Goal: Information Seeking & Learning: Check status

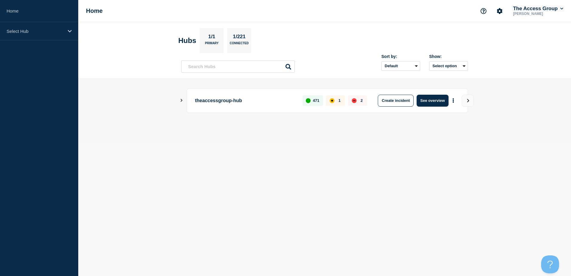
click at [526, 9] on button "The Access Group" at bounding box center [538, 9] width 53 height 6
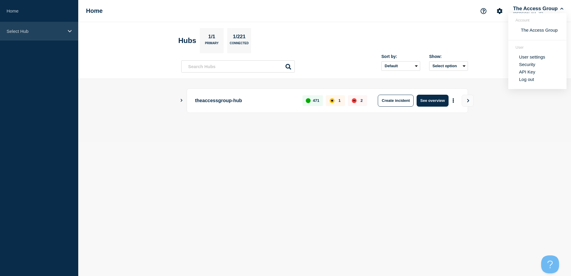
click at [68, 32] on icon at bounding box center [70, 31] width 4 height 4
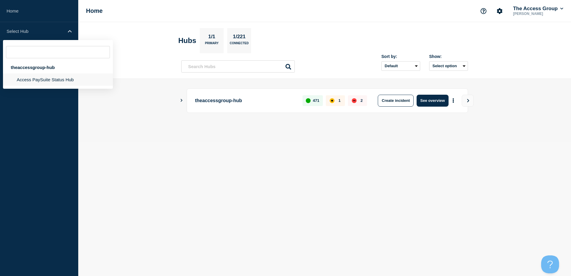
click at [26, 80] on li "Access PaySuite Status Hub" at bounding box center [58, 79] width 110 height 12
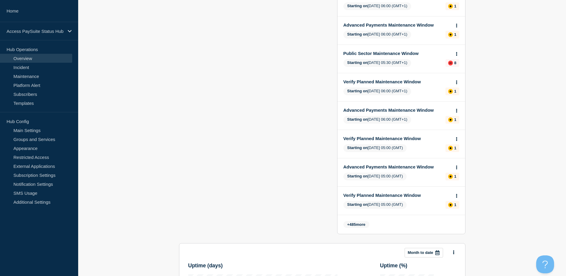
scroll to position [90, 0]
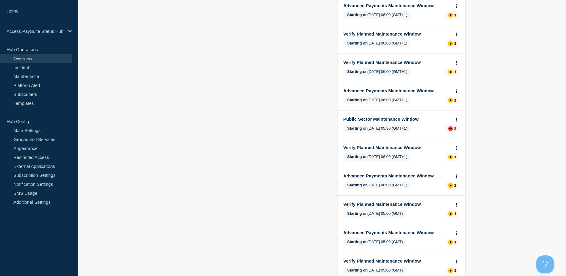
click at [388, 119] on link "Public Sector Maintenance Window" at bounding box center [398, 118] width 108 height 5
